Goal: Transaction & Acquisition: Download file/media

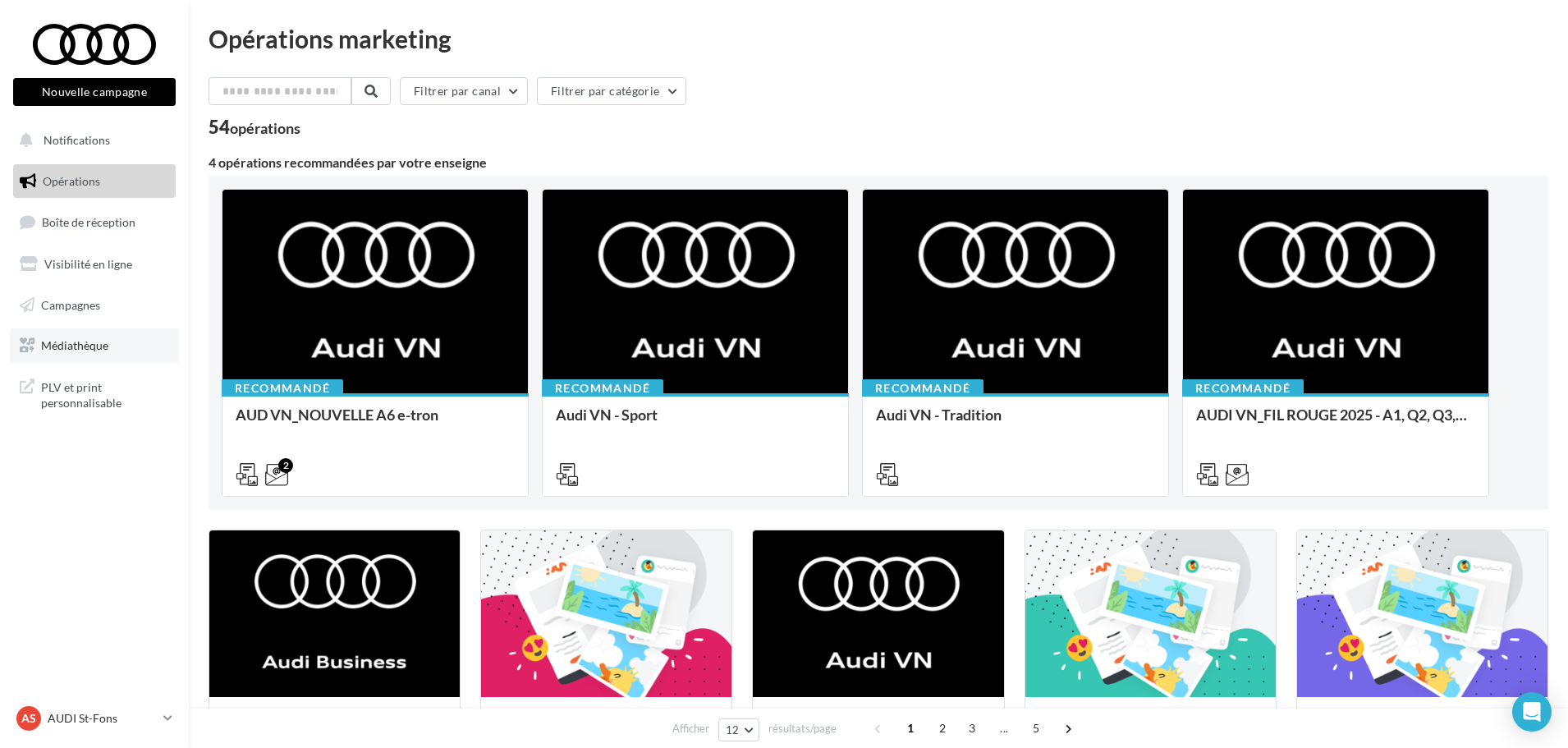
click at [66, 356] on link "Médiathèque" at bounding box center [94, 346] width 169 height 34
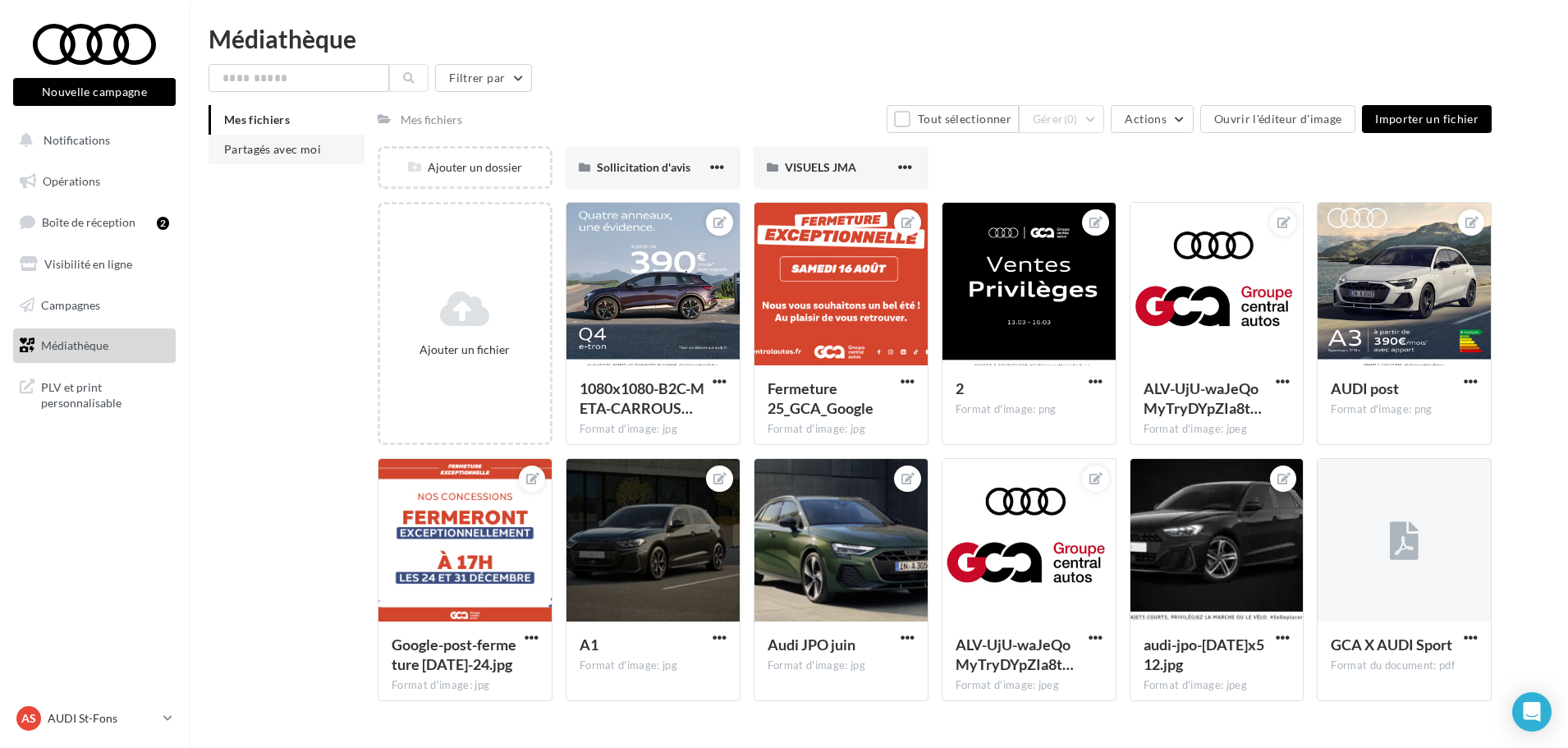
click at [286, 145] on span "Partagés avec moi" at bounding box center [273, 148] width 97 height 14
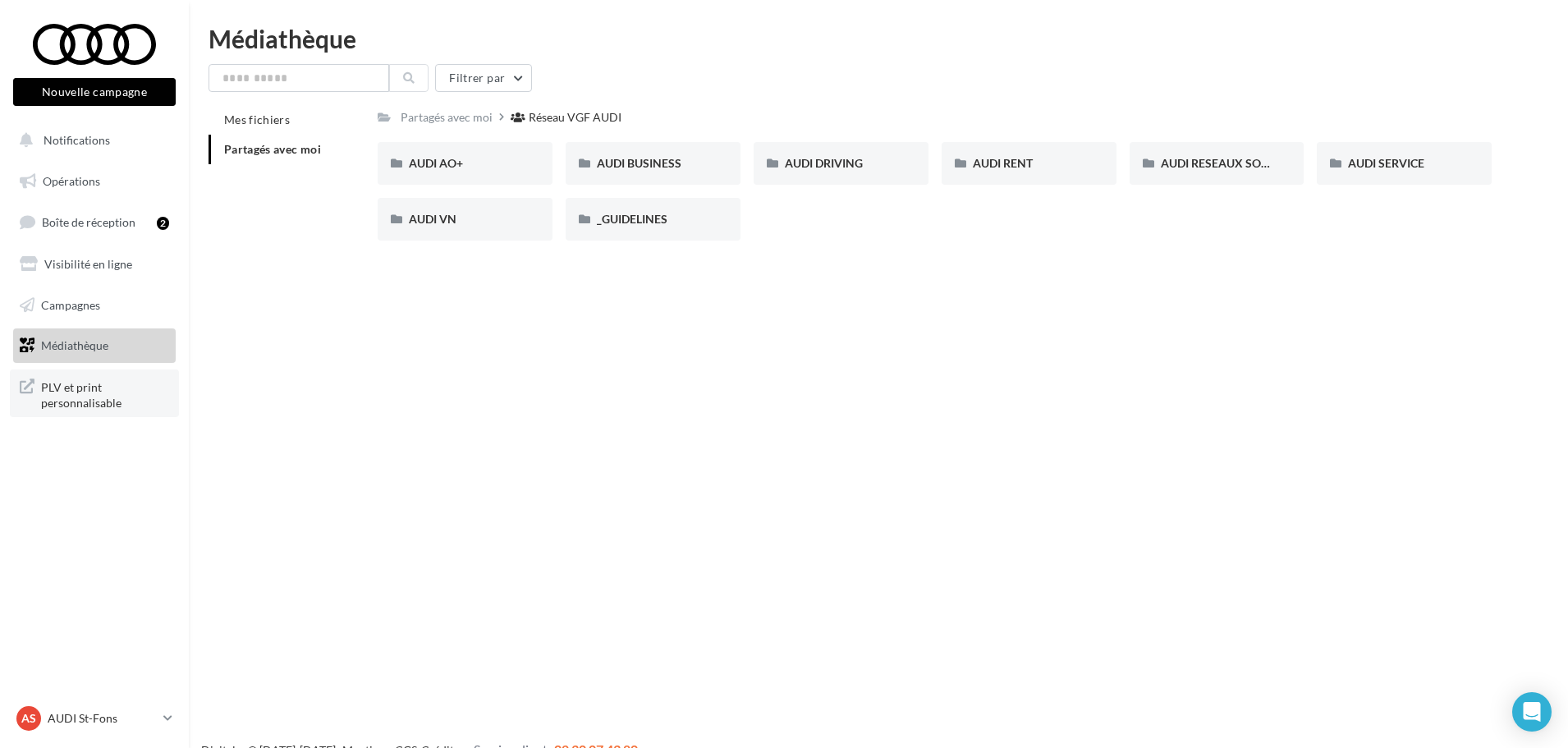
click at [113, 407] on span "PLV et print personnalisable" at bounding box center [105, 393] width 128 height 35
click at [847, 168] on span "AUDI DRIVING" at bounding box center [824, 163] width 78 height 14
click at [438, 209] on div "AUDI VN" at bounding box center [465, 219] width 175 height 43
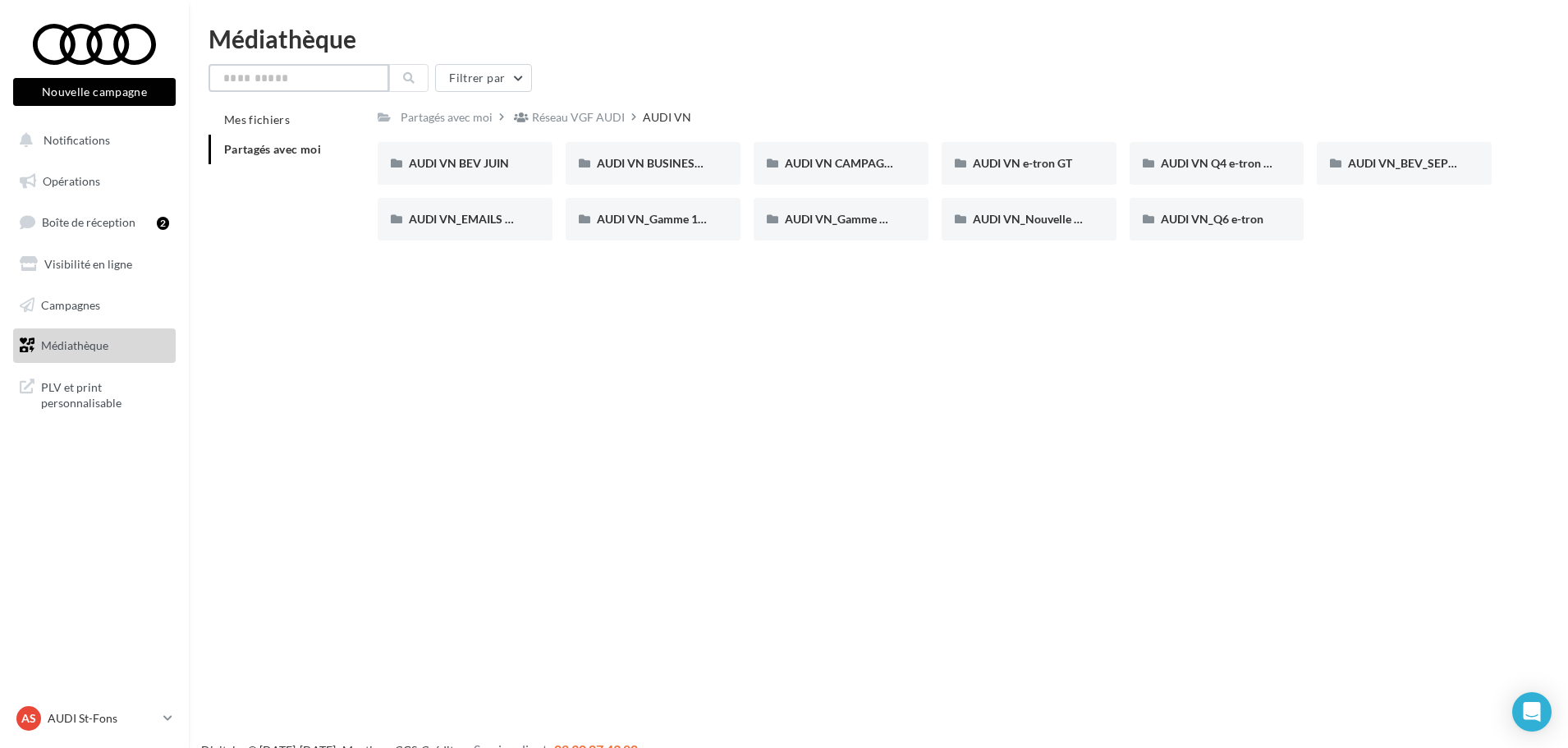
click at [306, 77] on input "text" at bounding box center [298, 77] width 181 height 28
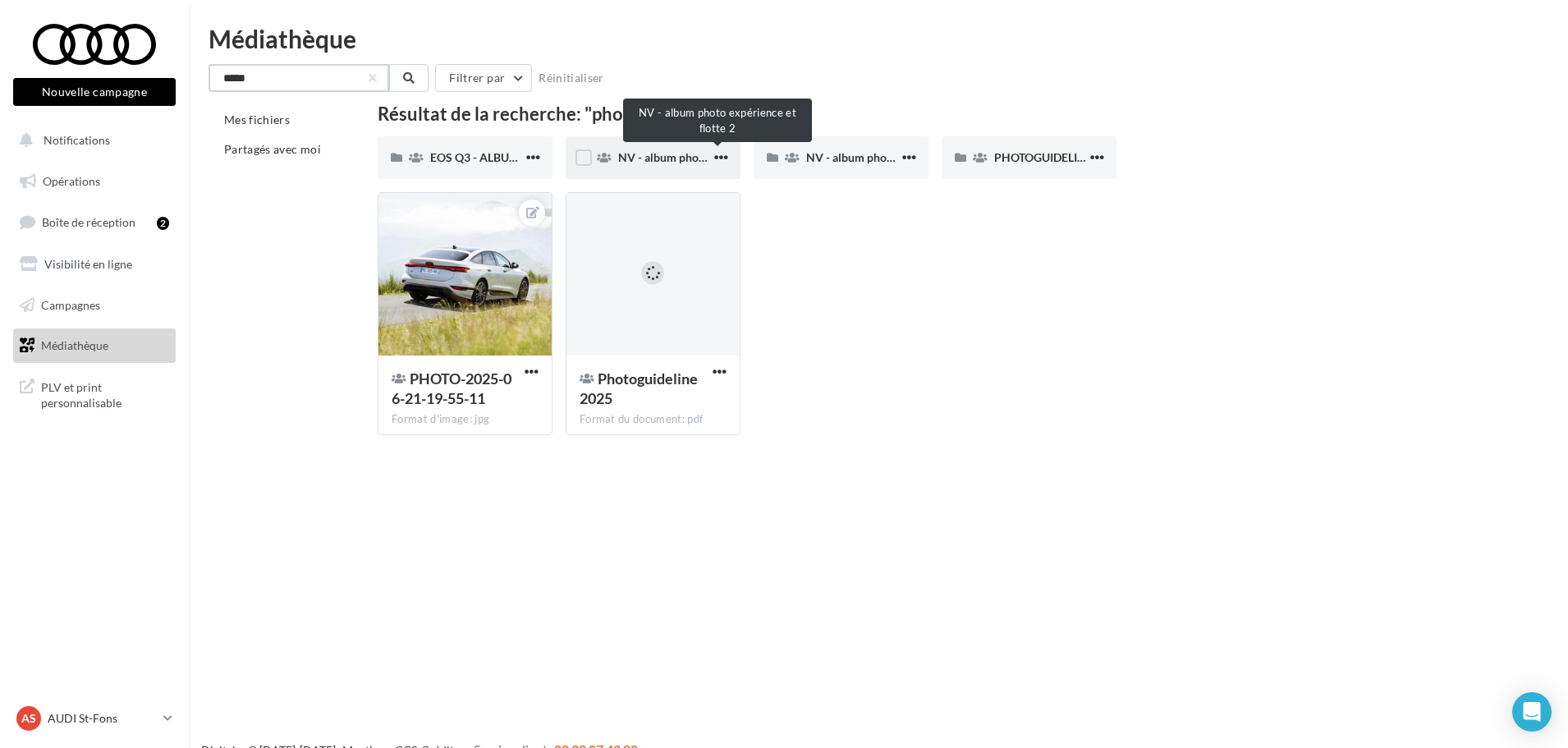
type input "*****"
click at [663, 159] on span "NV - album photo expérience et flotte 2" at bounding box center [718, 157] width 201 height 14
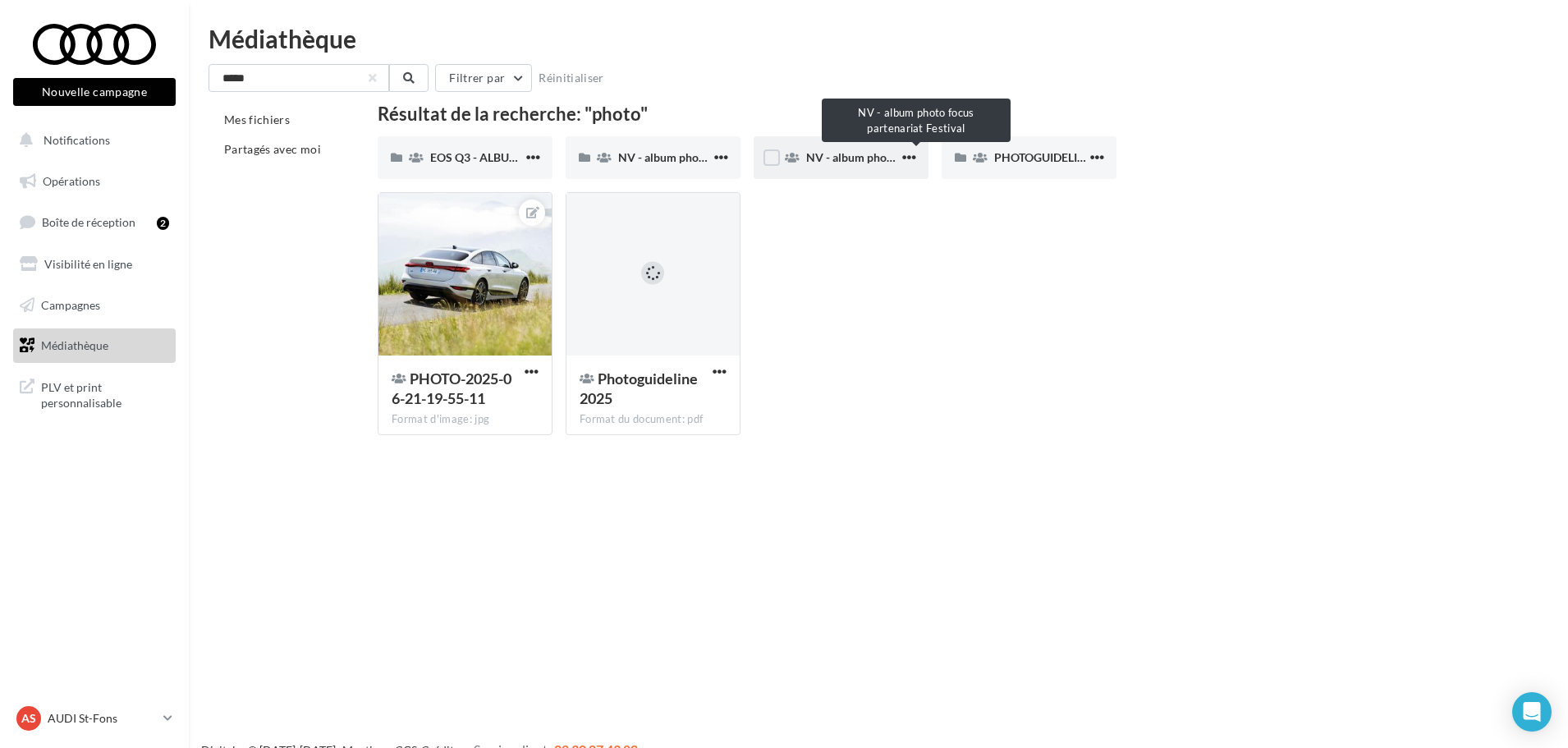
click at [816, 152] on span "NV - album photo focus partenariat Festival" at bounding box center [917, 157] width 223 height 14
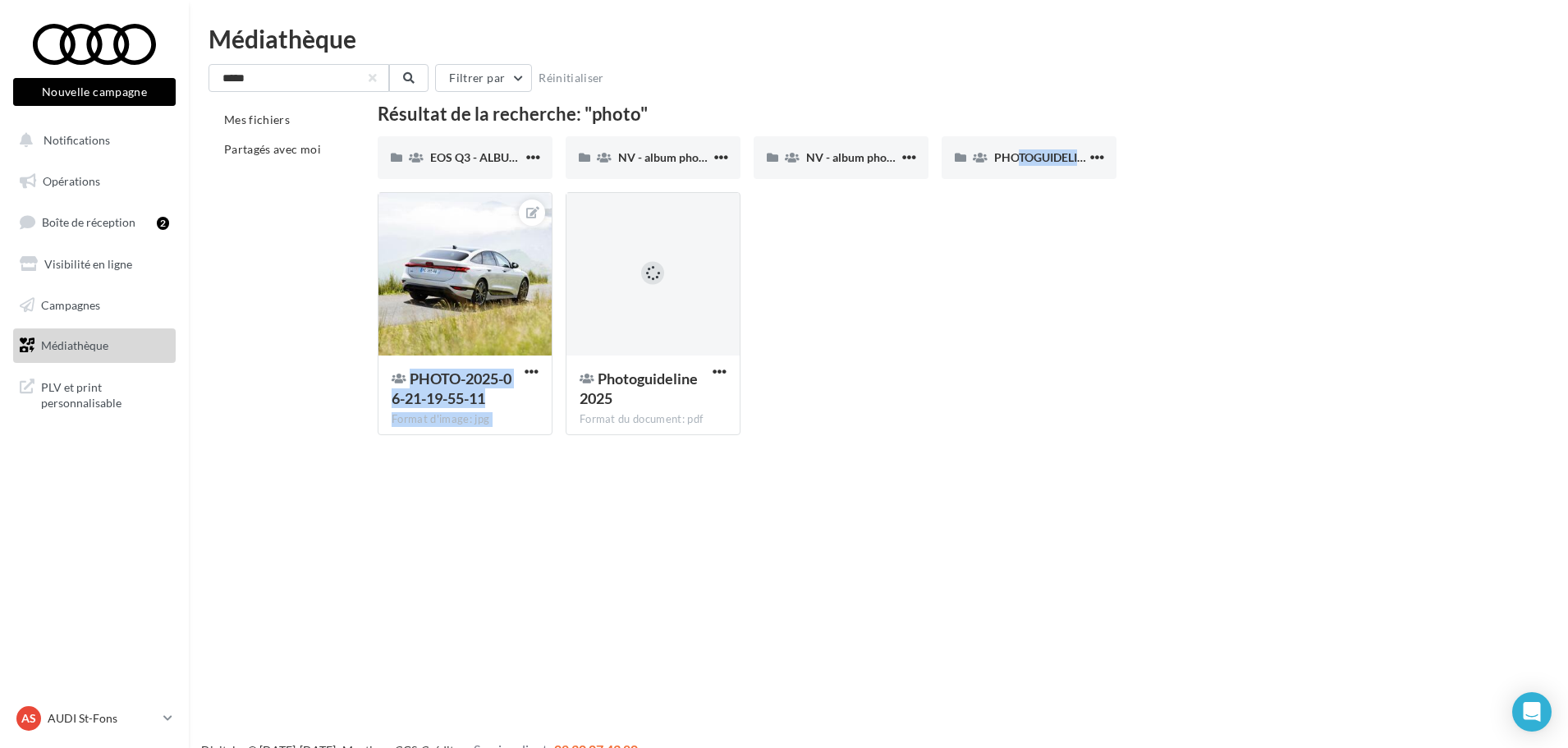
drag, startPoint x: 1004, startPoint y: 154, endPoint x: 1028, endPoint y: 421, distance: 268.1
click at [1028, 421] on div "EOS Q3 - ALBUM PHOTO EOS Q3 - ALBUM PHOTO NV - album photo expérience et flotte…" at bounding box center [934, 292] width 1114 height 312
click at [961, 393] on div "PHOTO-2025-06-21-19-55-11 Format d'image: jpg PHOTO-2025-06-21-19-55-11 Photogu…" at bounding box center [941, 320] width 1127 height 257
click at [709, 374] on button "button" at bounding box center [719, 373] width 21 height 16
click at [642, 411] on button "Télécharger" at bounding box center [647, 404] width 164 height 43
